Goal: Browse casually: Explore the website without a specific task or goal

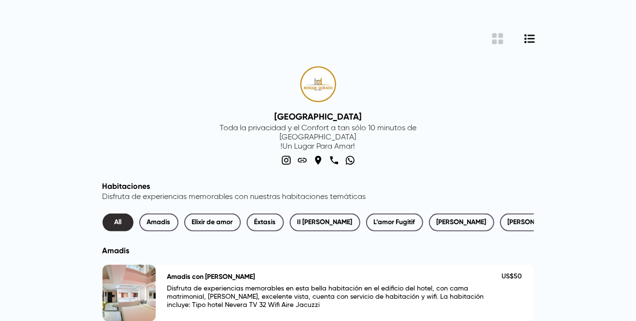
scroll to position [48, 0]
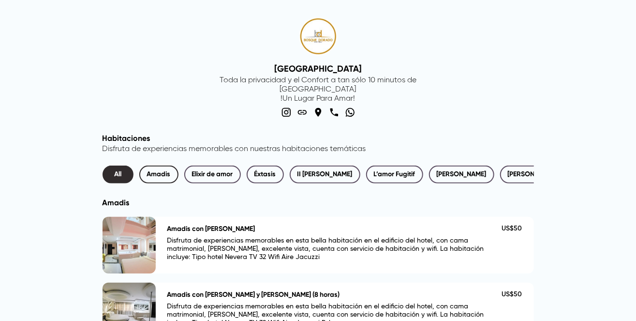
click at [158, 176] on span "Amadis" at bounding box center [159, 174] width 24 height 12
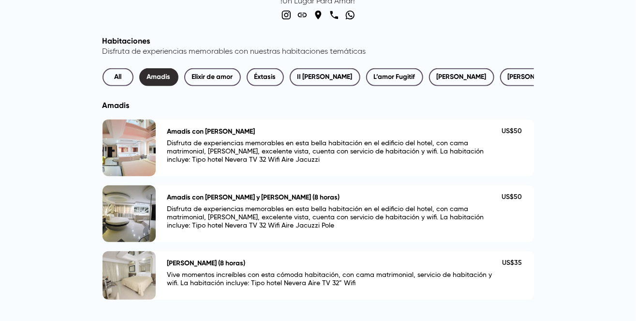
scroll to position [193, 0]
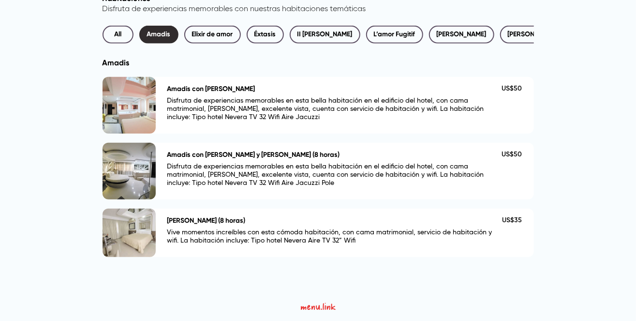
click at [152, 231] on div at bounding box center [129, 233] width 53 height 48
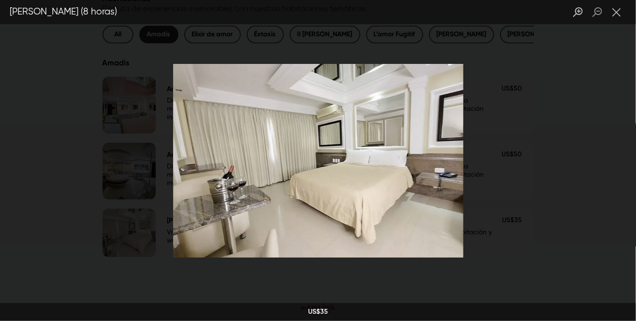
click at [441, 149] on img "Lightbox" at bounding box center [318, 161] width 290 height 194
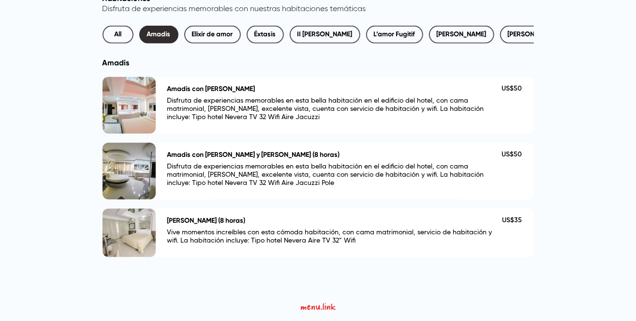
click at [133, 162] on div at bounding box center [129, 171] width 53 height 57
click at [139, 108] on div at bounding box center [129, 105] width 53 height 57
click at [209, 29] on span "Elixir de amor" at bounding box center [212, 35] width 41 height 12
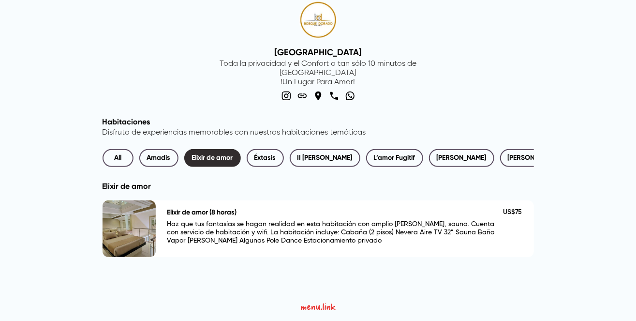
scroll to position [70, 0]
click at [274, 152] on span "Éxtasis" at bounding box center [265, 158] width 22 height 12
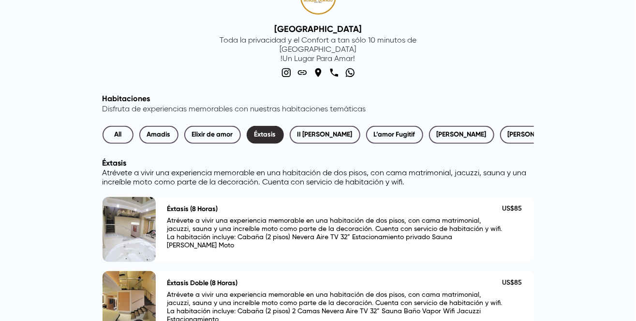
scroll to position [18, 0]
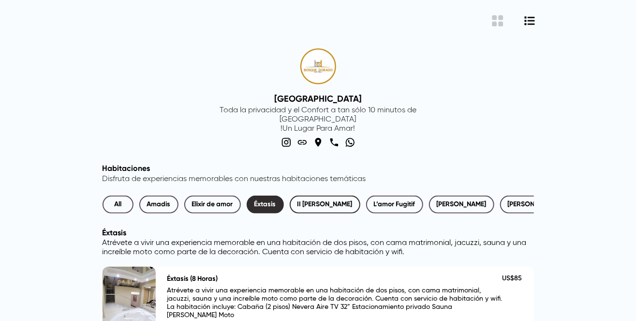
click at [336, 203] on span "II [PERSON_NAME]" at bounding box center [325, 204] width 55 height 12
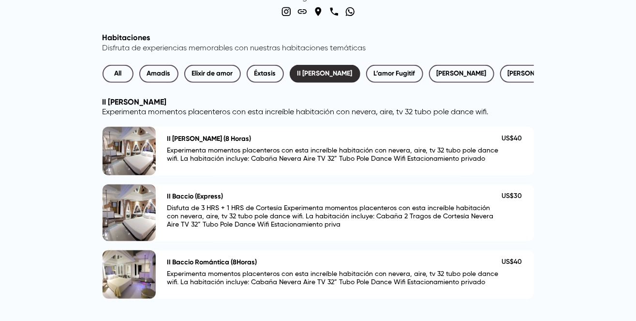
scroll to position [163, 0]
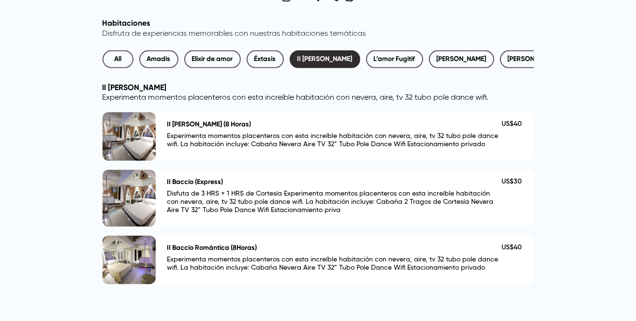
click at [130, 262] on div at bounding box center [129, 260] width 53 height 48
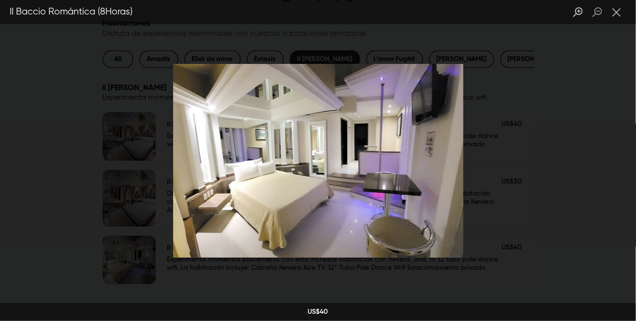
click at [434, 165] on img "Lightbox" at bounding box center [318, 161] width 290 height 194
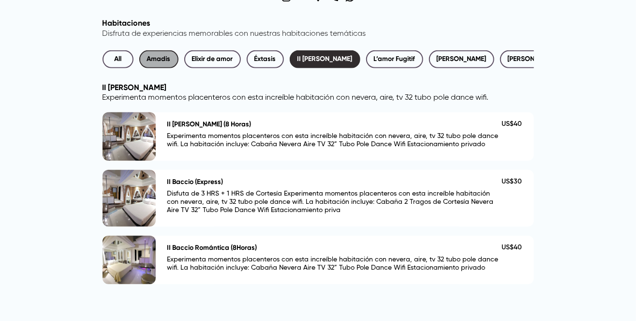
click at [162, 57] on span "Amadis" at bounding box center [159, 59] width 24 height 12
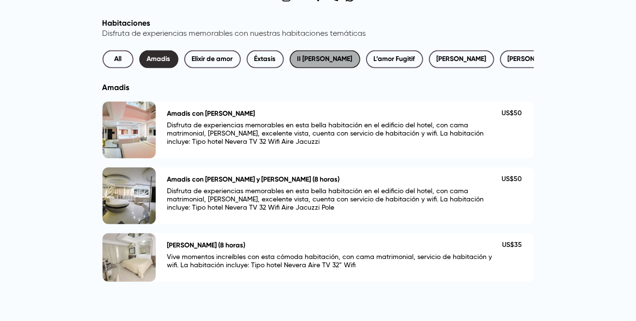
click at [328, 60] on span "II [PERSON_NAME]" at bounding box center [325, 59] width 55 height 12
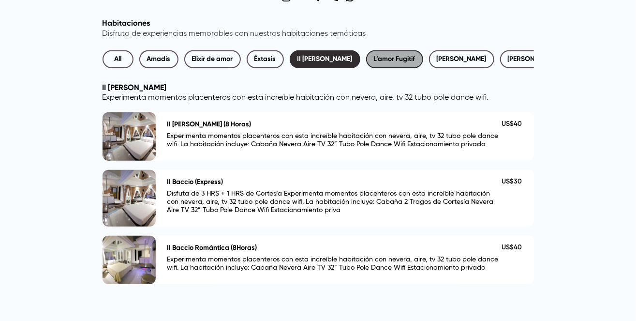
click at [397, 62] on span "L’amor Fugitif" at bounding box center [395, 59] width 42 height 12
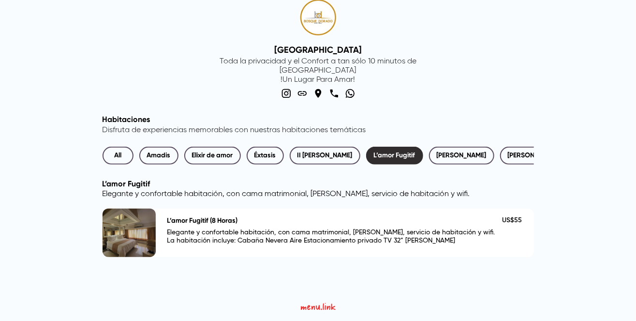
click at [120, 247] on div at bounding box center [129, 233] width 53 height 48
click at [460, 150] on span "[PERSON_NAME]" at bounding box center [462, 156] width 50 height 12
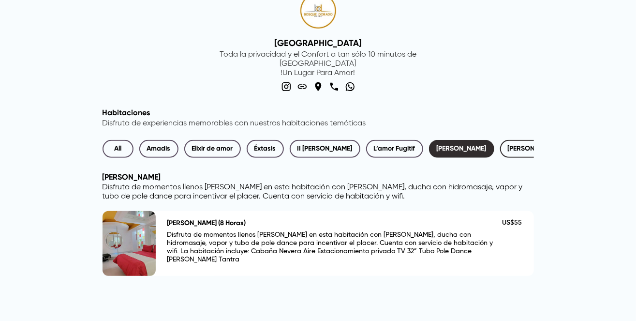
click at [508, 146] on span "[PERSON_NAME]" at bounding box center [533, 149] width 50 height 12
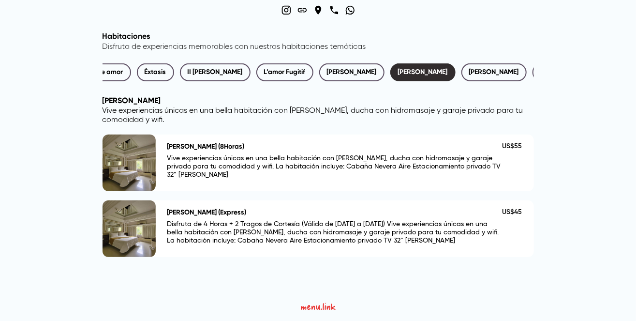
scroll to position [0, 146]
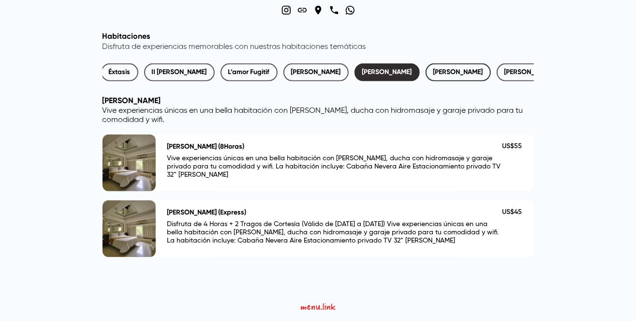
click at [434, 67] on span "[PERSON_NAME]" at bounding box center [459, 72] width 50 height 12
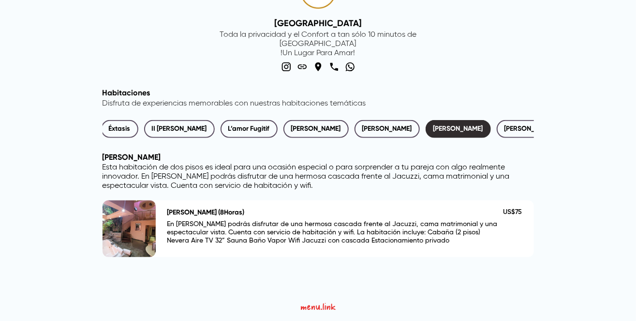
scroll to position [100, 0]
click at [508, 123] on span "[PERSON_NAME] y [PERSON_NAME]" at bounding box center [558, 129] width 106 height 12
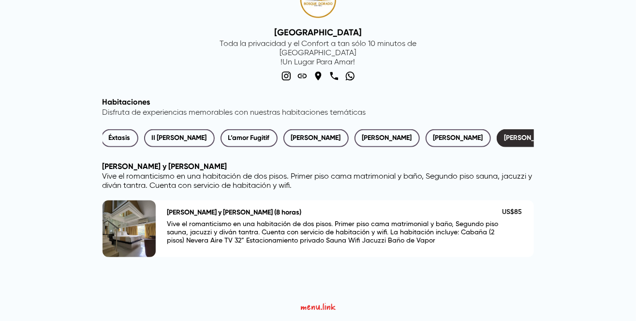
scroll to position [0, 0]
